Goal: Navigation & Orientation: Go to known website

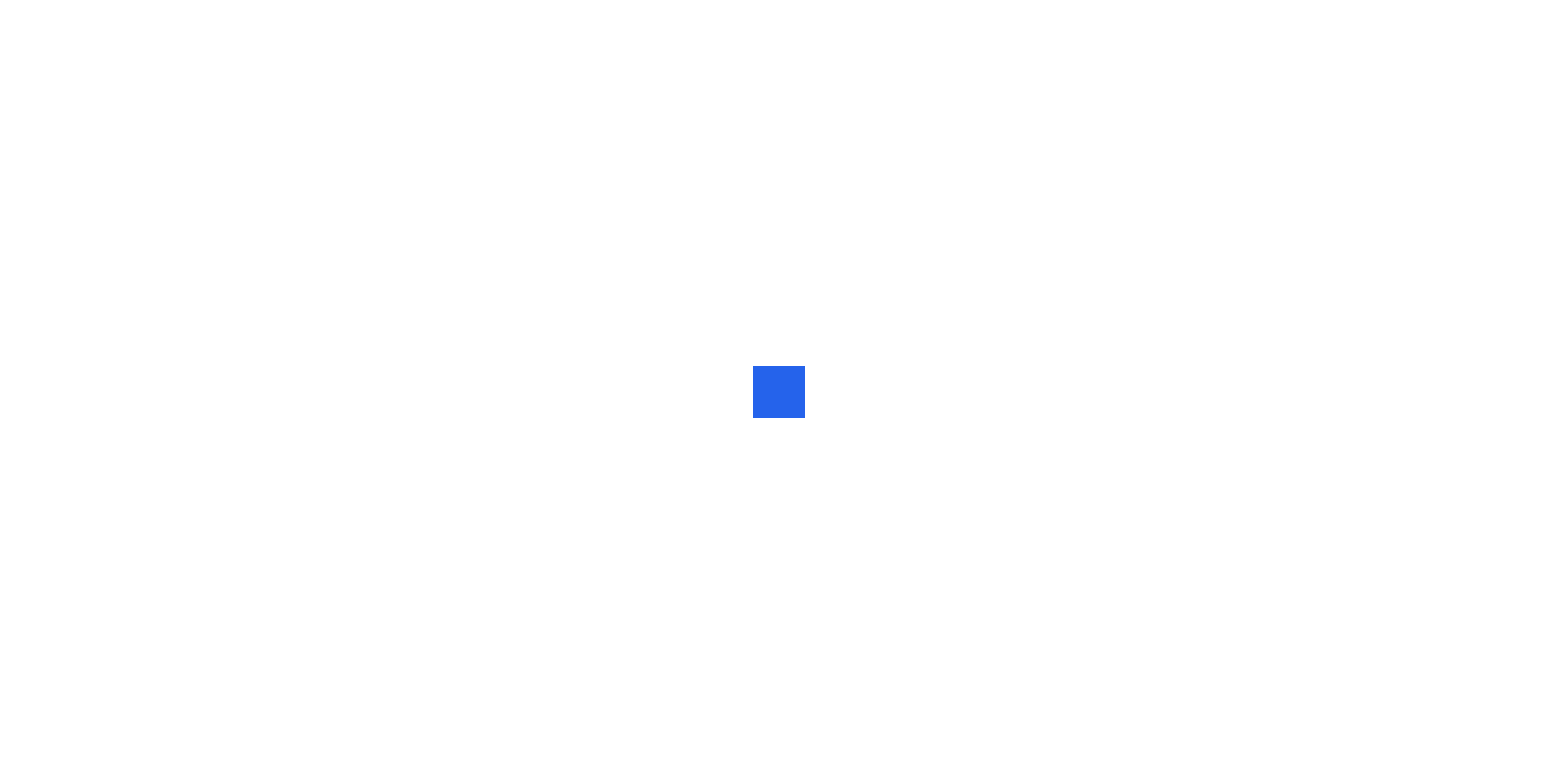
click at [612, 329] on div at bounding box center [779, 392] width 1558 height 784
